Goal: Find specific page/section: Find specific page/section

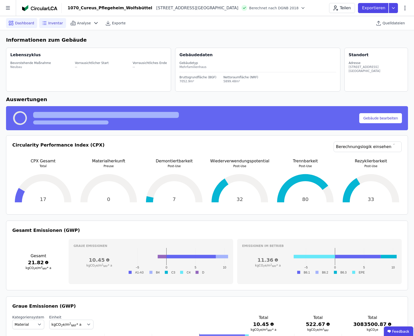
click at [48, 23] on span "Inventar" at bounding box center [55, 23] width 15 height 5
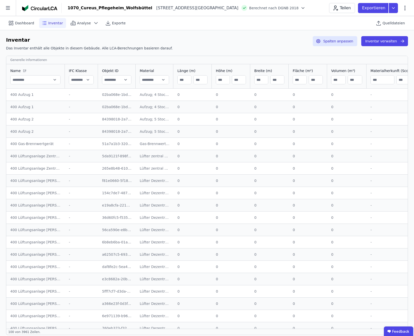
click at [232, 39] on div "Inventar Das Inventar enthält alle Objekte in diesem Gebäude. Alle LCA-Berechnu…" at bounding box center [206, 44] width 401 height 17
click at [349, 40] on button "Spalten anpassen" at bounding box center [334, 41] width 44 height 10
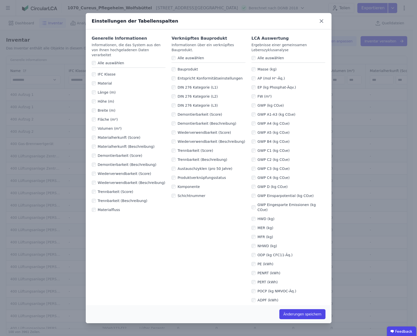
click at [164, 263] on div "Generelle Informationen Informationen, die das System aus den von Ihnen hochgel…" at bounding box center [209, 263] width 246 height 468
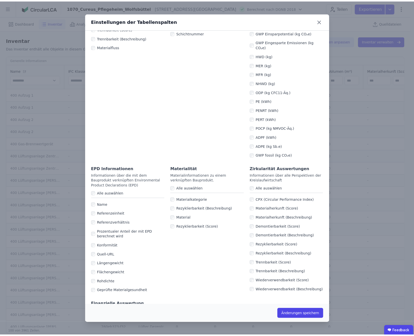
scroll to position [188, 0]
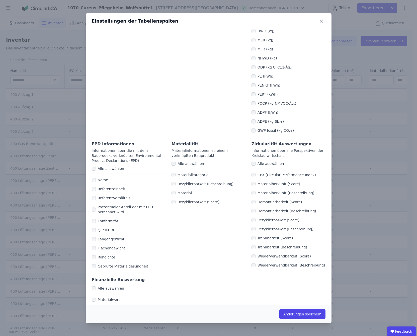
click at [411, 91] on div "Einstellungen der Tabellenspalten Generelle Informationen Informationen, die da…" at bounding box center [208, 168] width 417 height 336
